Goal: Find specific page/section: Find specific page/section

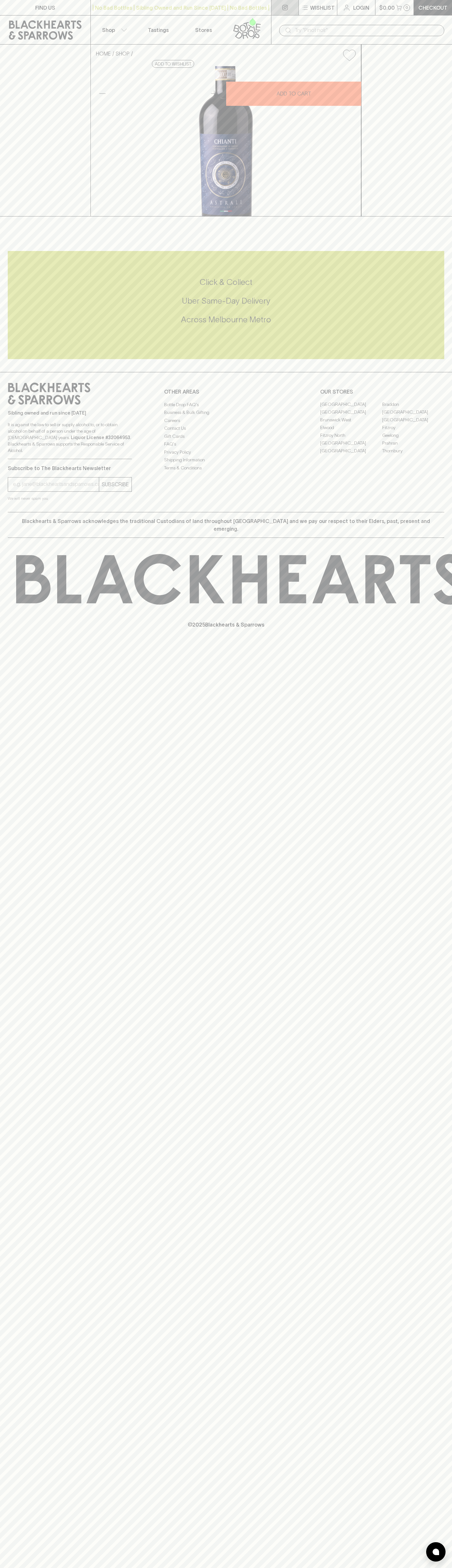
click at [277, 3] on link at bounding box center [284, 7] width 27 height 15
click at [433, 359] on div "Click & Collect Uber Same-Day Delivery Across Melbourne Metro" at bounding box center [226, 305] width 436 height 108
click at [400, 1567] on html "FIND US | No Bad Bottles | Sibling Owned and Run Since 2006 | No Bad Bottles | …" at bounding box center [226, 784] width 452 height 1568
click at [15, 359] on div "Click & Collect Uber Same-Day Delivery Across Melbourne Metro" at bounding box center [226, 301] width 436 height 116
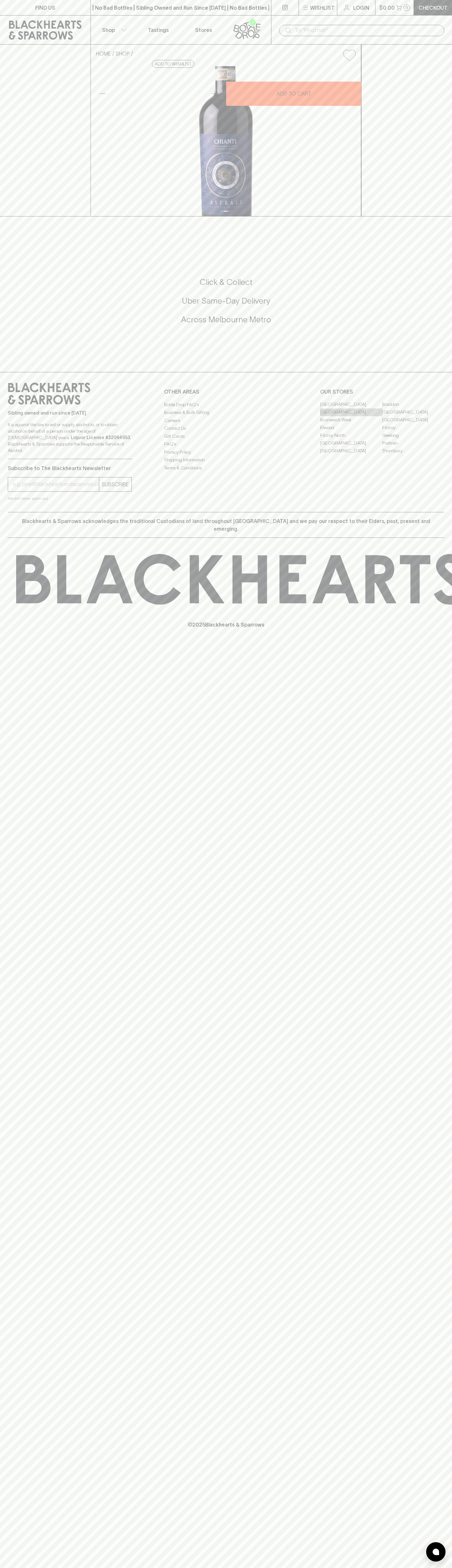
click at [351, 416] on link "[GEOGRAPHIC_DATA]" at bounding box center [351, 412] width 62 height 8
